Goal: Find specific page/section: Find specific page/section

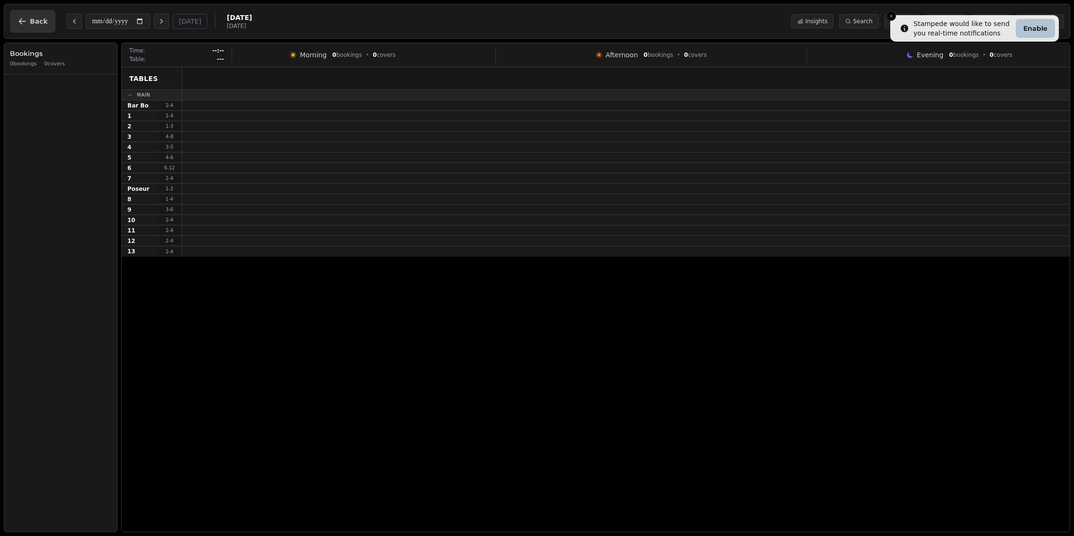
click at [25, 21] on icon "button" at bounding box center [22, 21] width 9 height 9
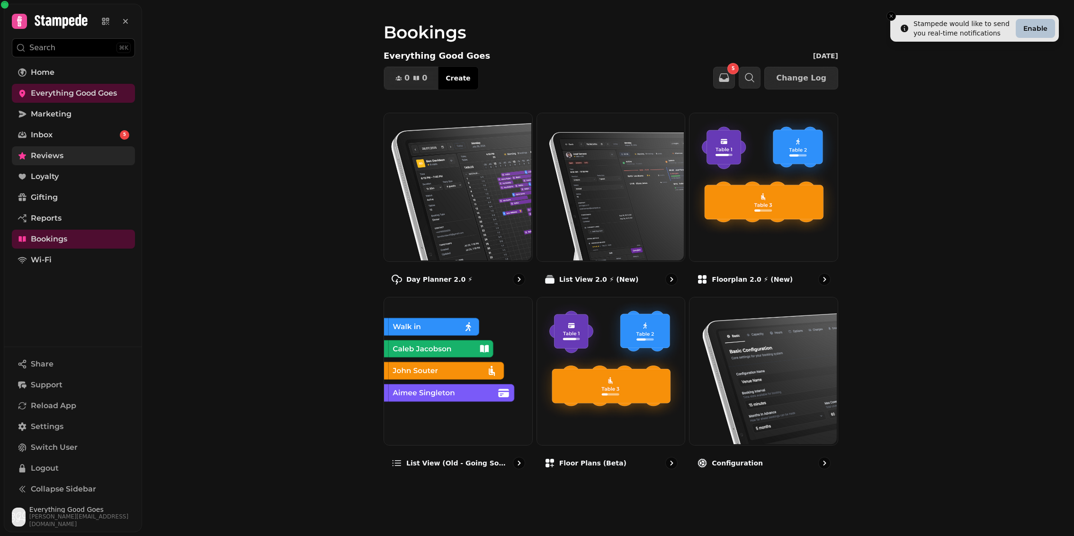
click at [67, 159] on link "Reviews" at bounding box center [73, 155] width 123 height 19
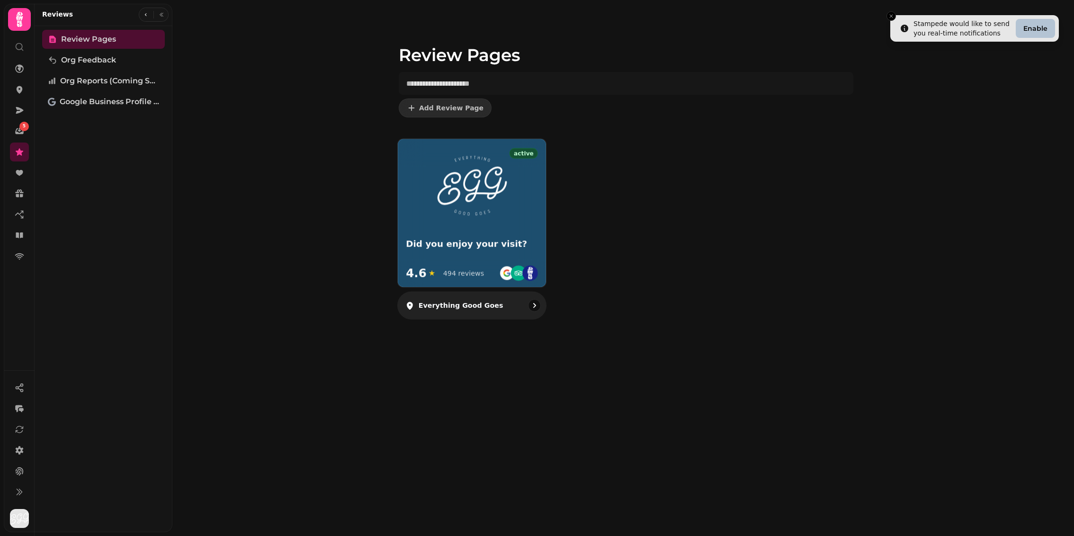
click at [463, 257] on div "Did you enjoy your visit?" at bounding box center [472, 251] width 132 height 25
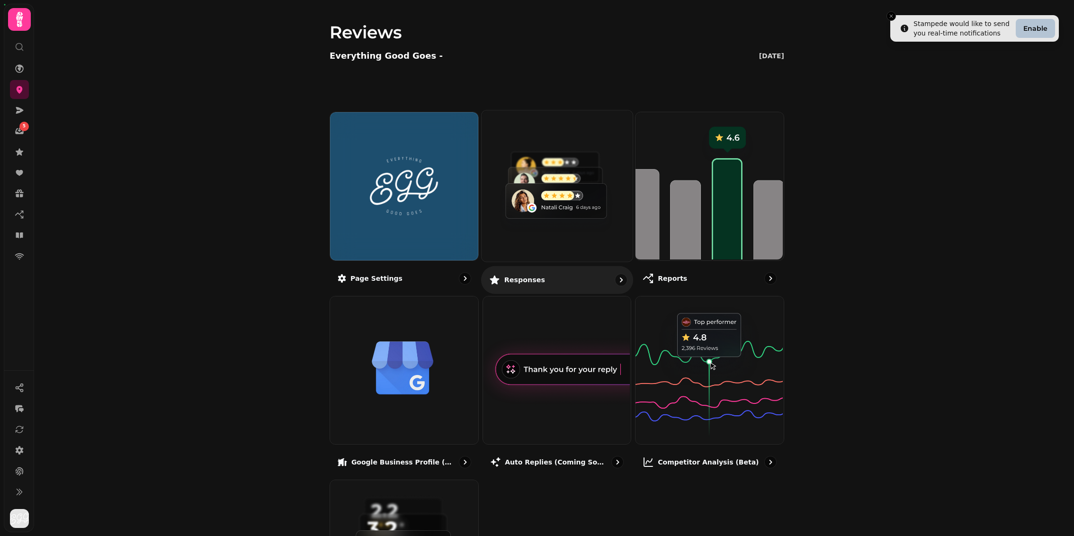
click at [560, 270] on div "Responses" at bounding box center [557, 280] width 152 height 28
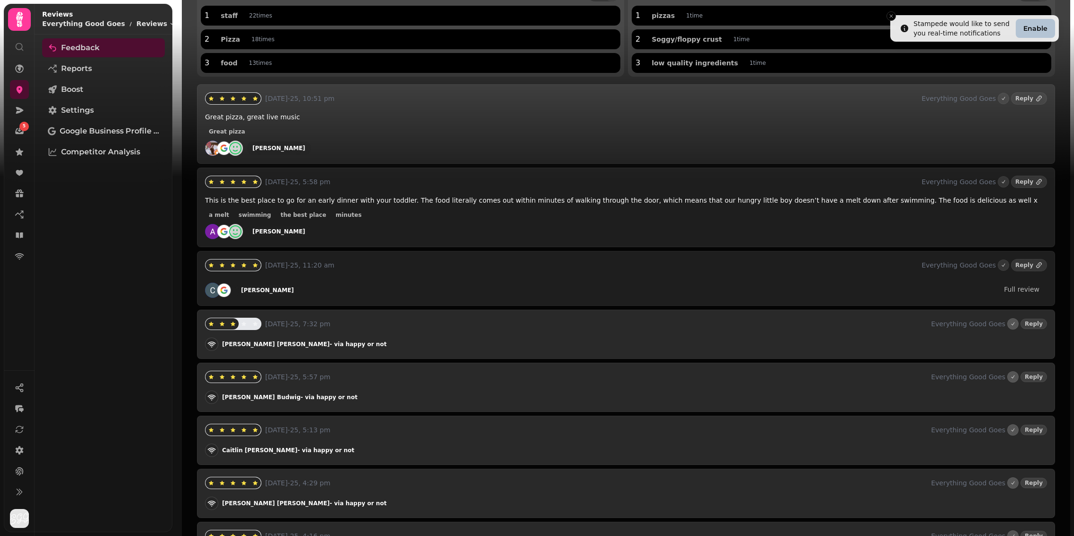
scroll to position [138, 0]
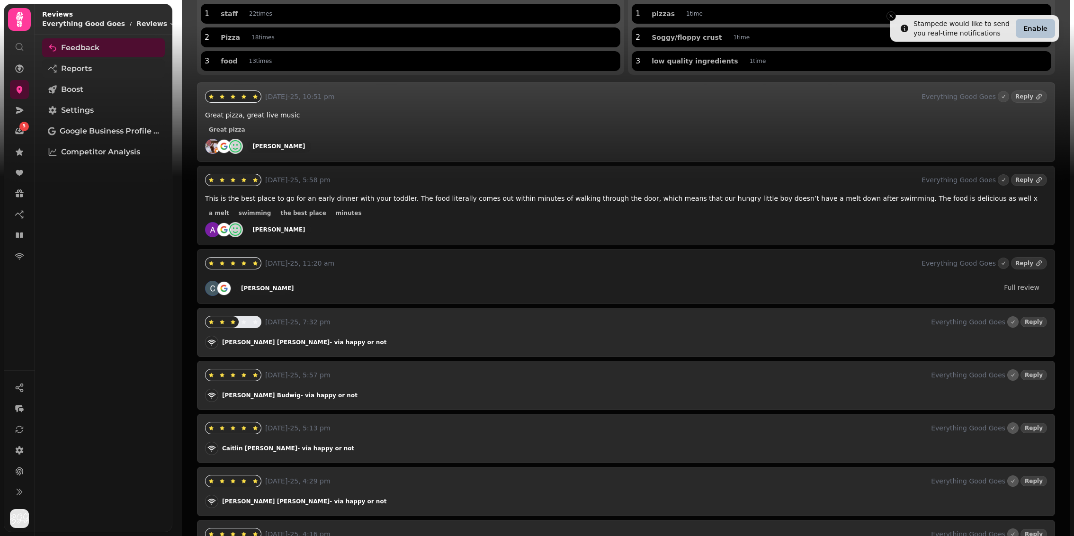
click at [87, 71] on span "Reports" at bounding box center [76, 68] width 31 height 11
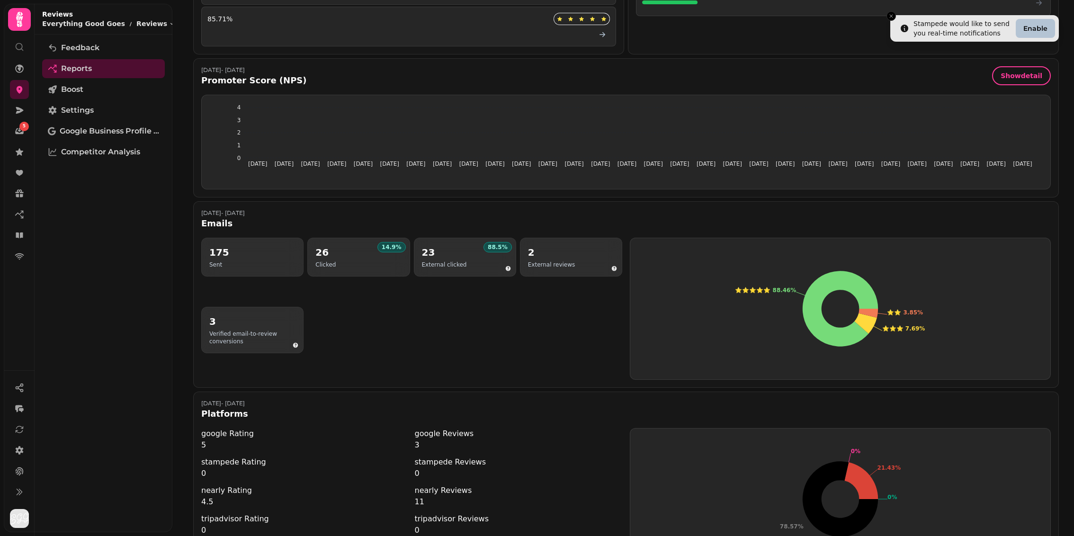
scroll to position [451, 0]
